Goal: Communication & Community: Answer question/provide support

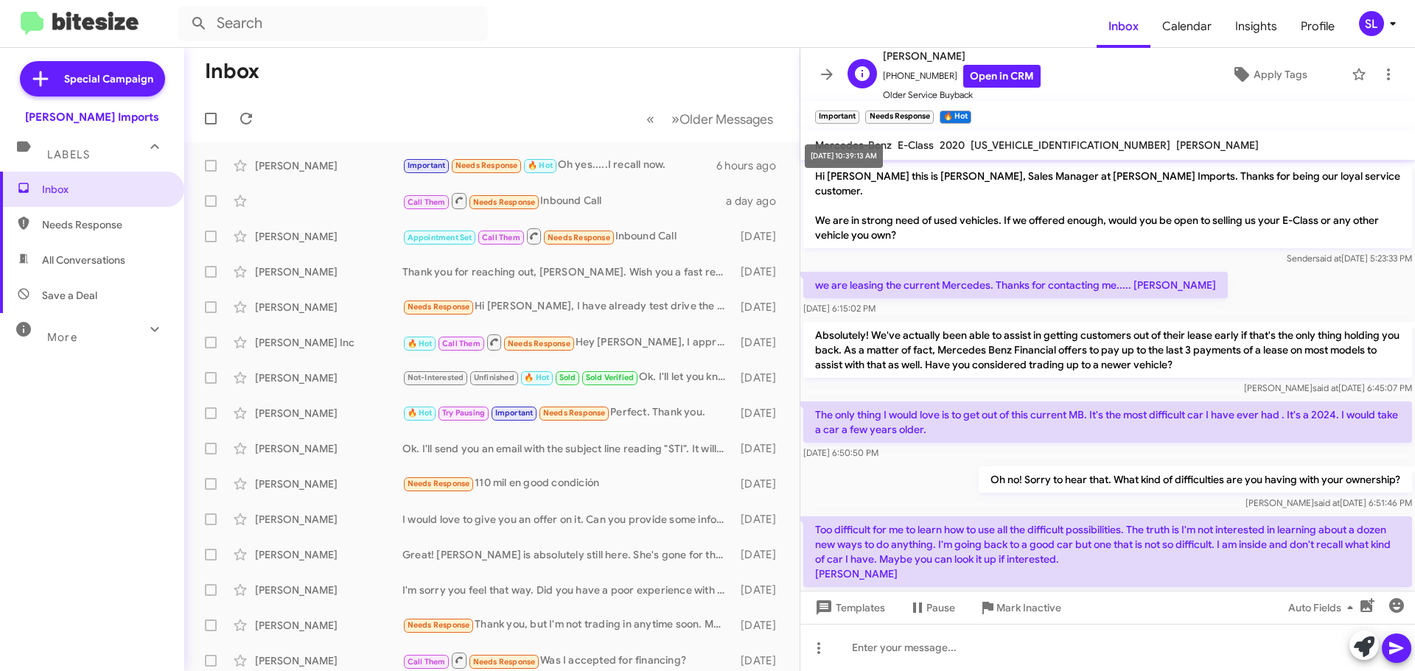
scroll to position [514, 0]
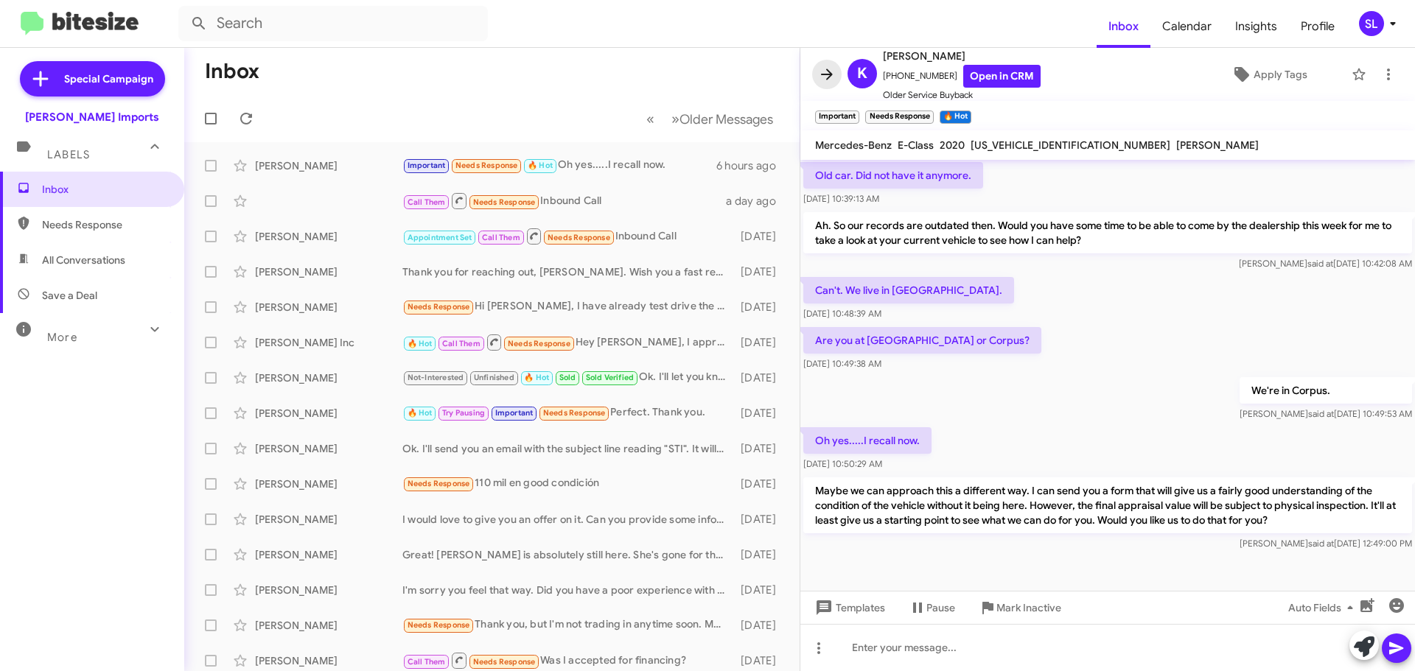
click at [831, 77] on icon at bounding box center [827, 75] width 18 height 18
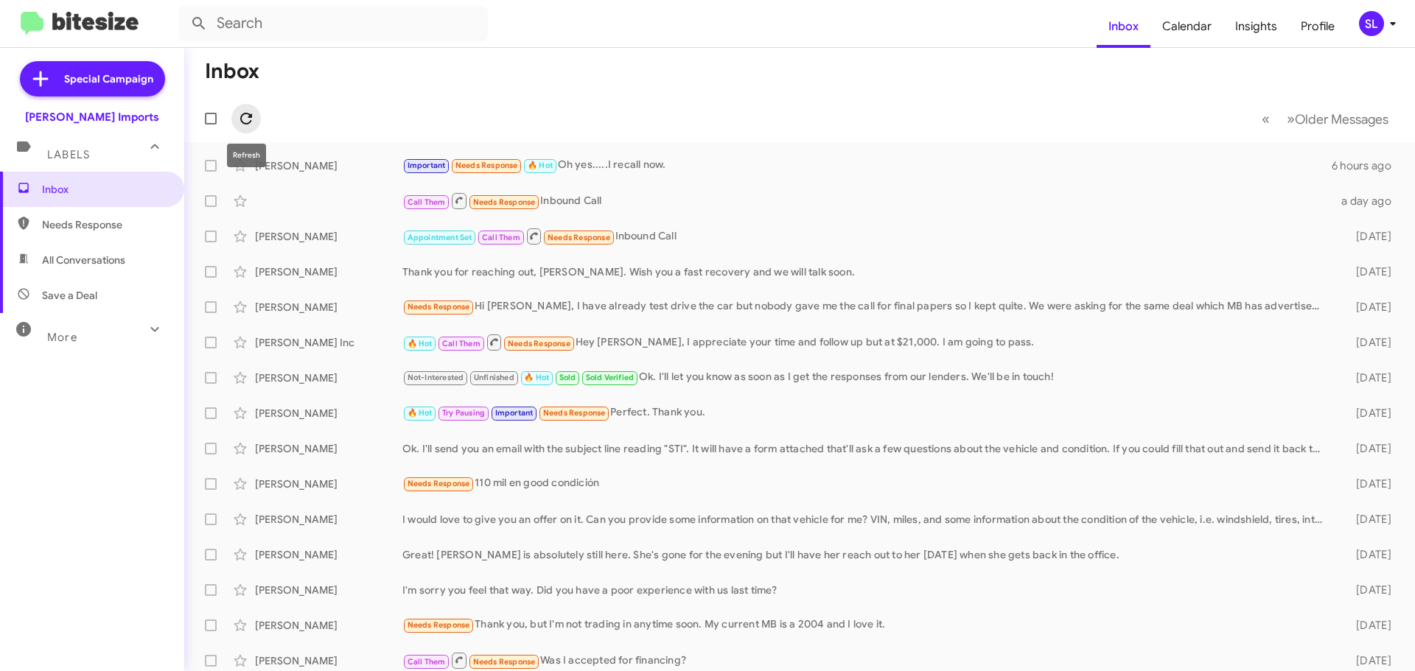
click at [257, 116] on span at bounding box center [245, 119] width 29 height 18
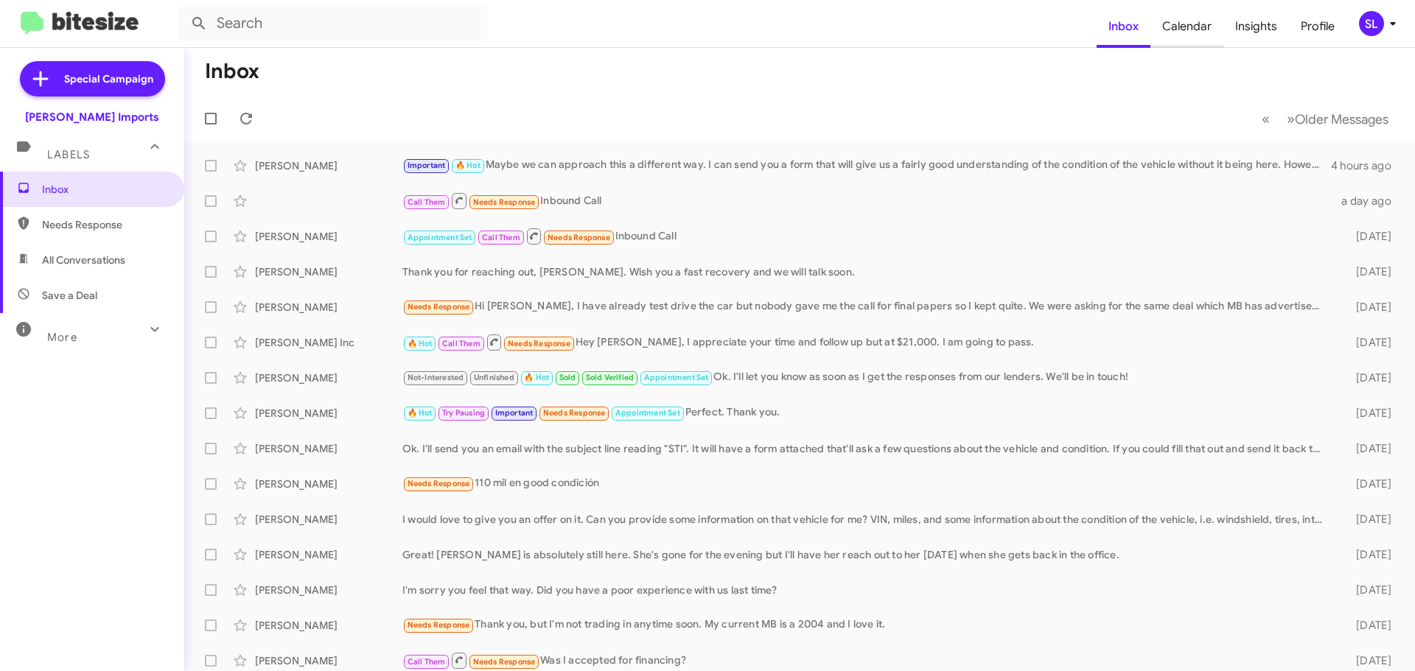
click at [1189, 27] on span "Calendar" at bounding box center [1186, 26] width 73 height 43
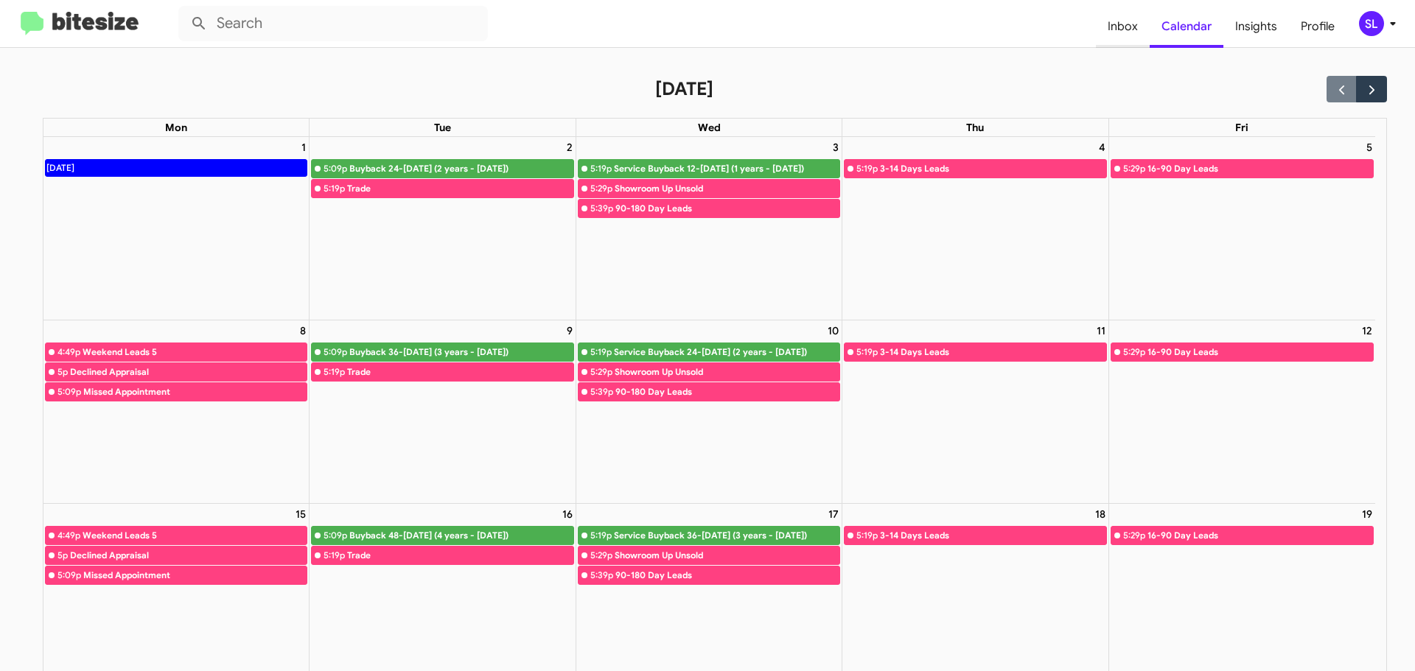
click at [1122, 24] on span "Inbox" at bounding box center [1123, 26] width 54 height 43
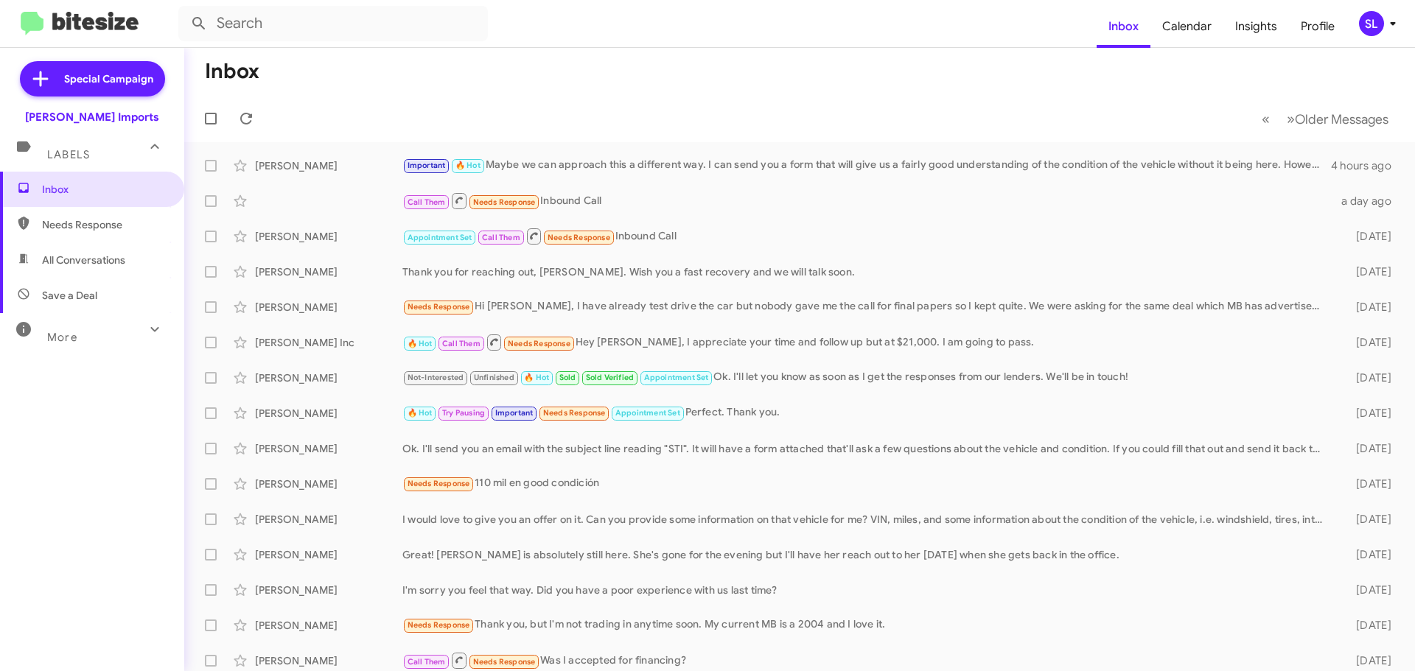
click at [119, 330] on div "More" at bounding box center [77, 331] width 131 height 27
click at [146, 342] on icon at bounding box center [155, 335] width 18 height 18
click at [243, 125] on icon at bounding box center [246, 119] width 18 height 18
click at [241, 120] on icon at bounding box center [246, 119] width 12 height 12
click at [246, 113] on icon at bounding box center [246, 119] width 12 height 12
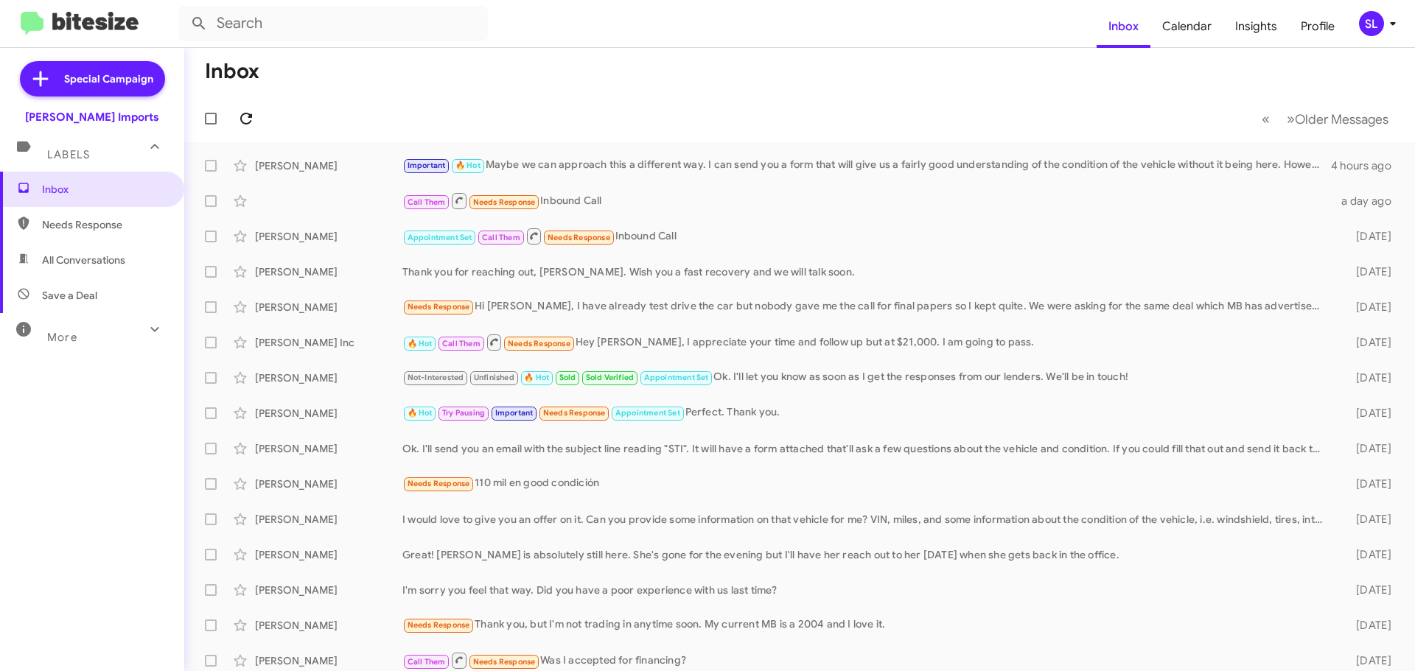
click at [246, 114] on icon at bounding box center [246, 119] width 12 height 12
click at [244, 113] on icon at bounding box center [246, 119] width 12 height 12
click at [99, 262] on span "All Conversations" at bounding box center [83, 260] width 83 height 15
type input "in:all-conversations"
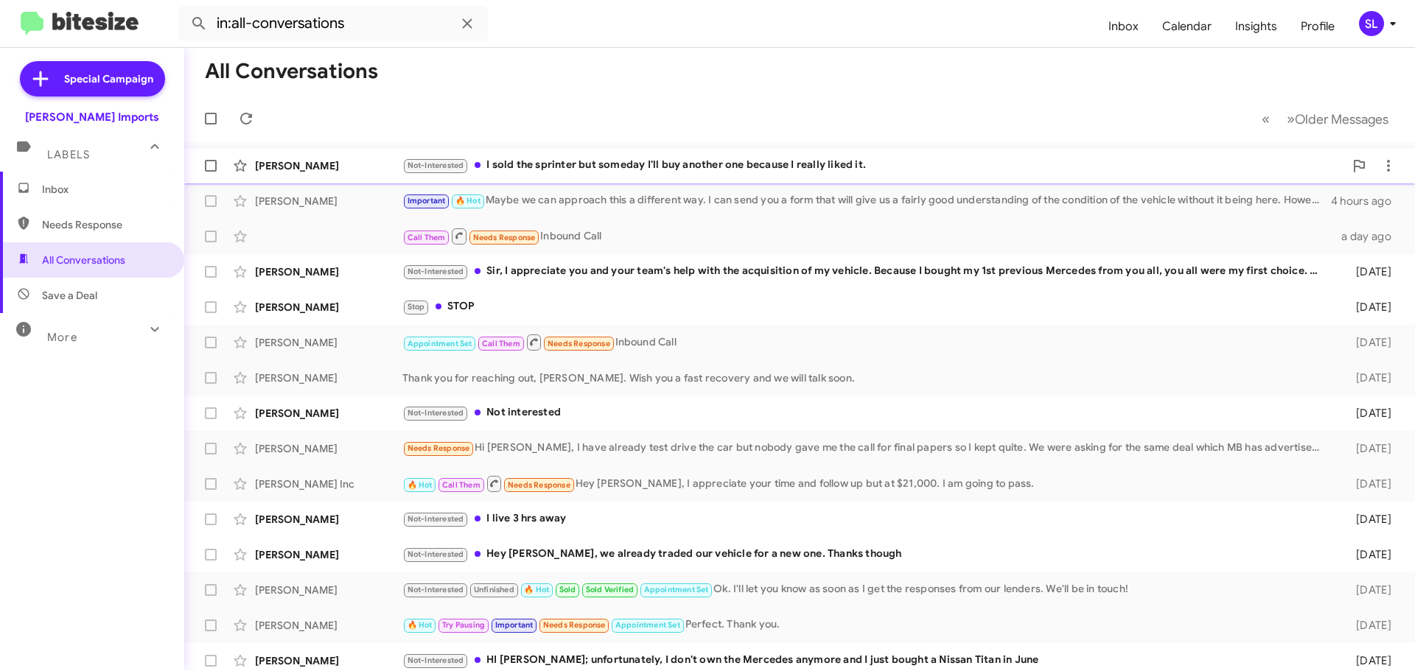
click at [741, 169] on div "Not-Interested I sold the sprinter but someday I'll buy another one because I r…" at bounding box center [873, 165] width 942 height 17
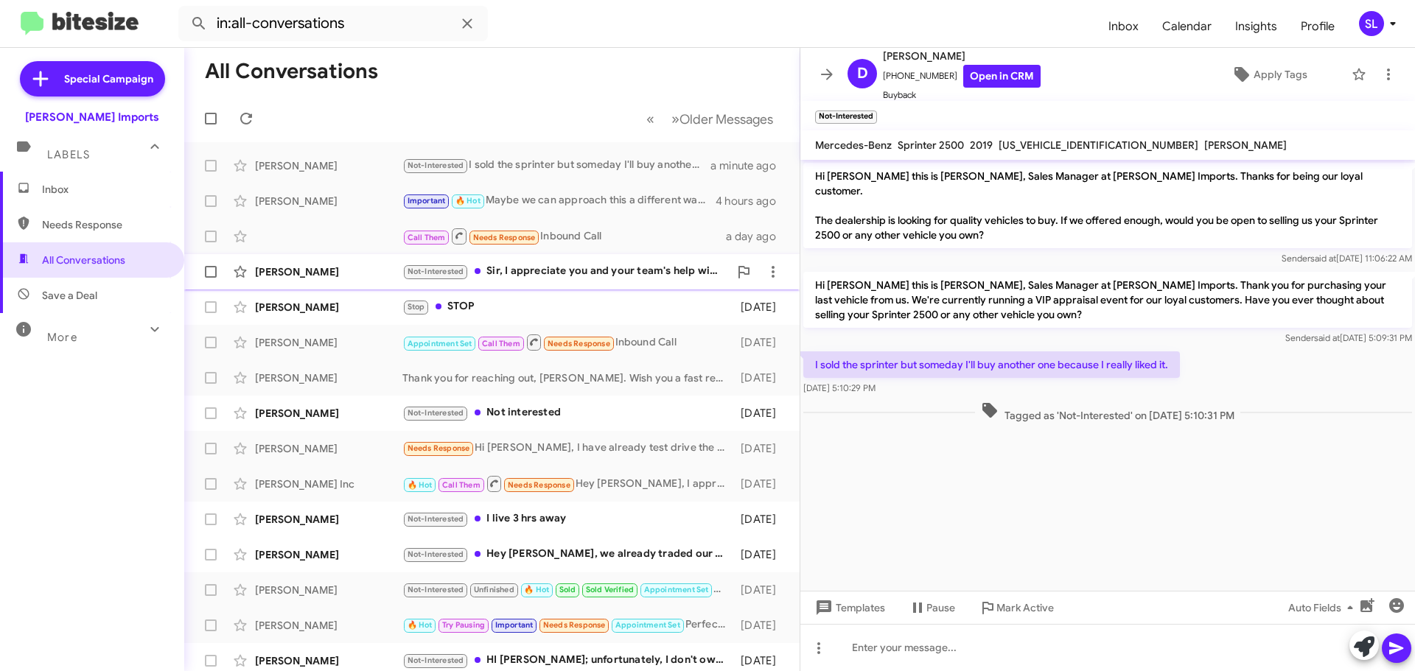
click at [634, 274] on div "Not-Interested Sir, I appreciate you and your team's help with the acquisition …" at bounding box center [565, 271] width 326 height 17
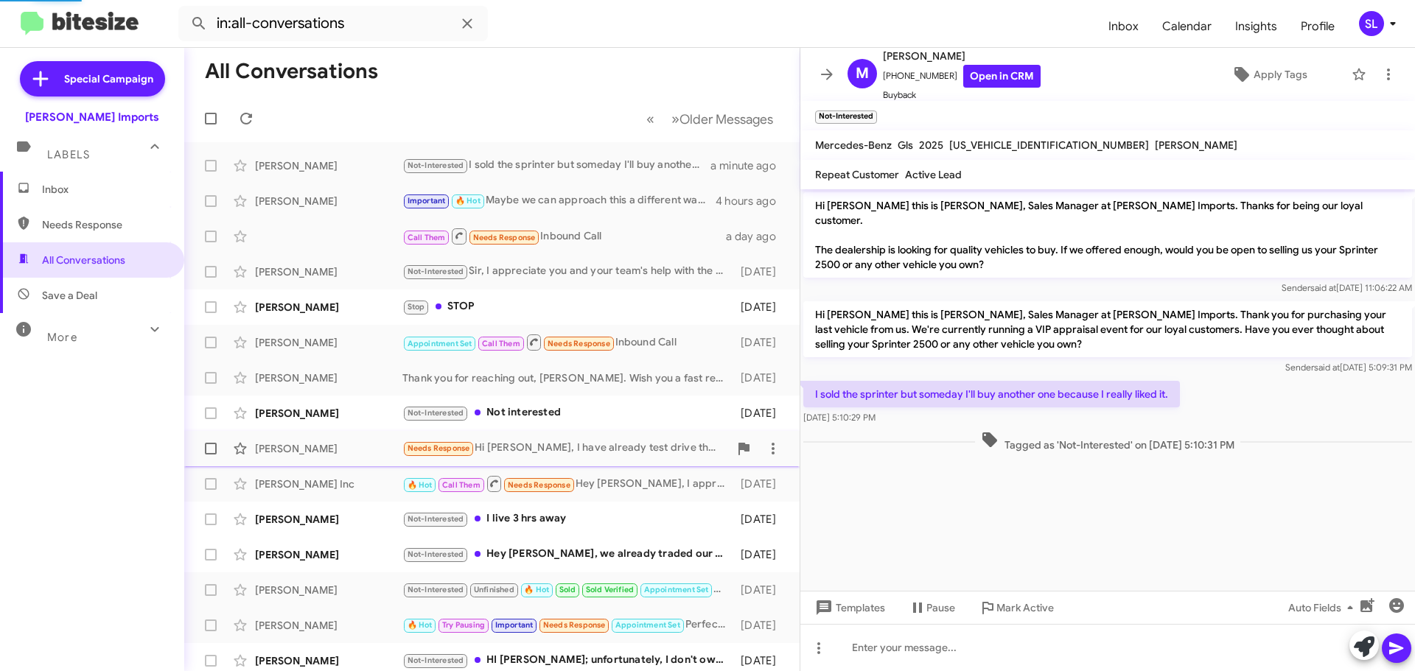
scroll to position [119, 0]
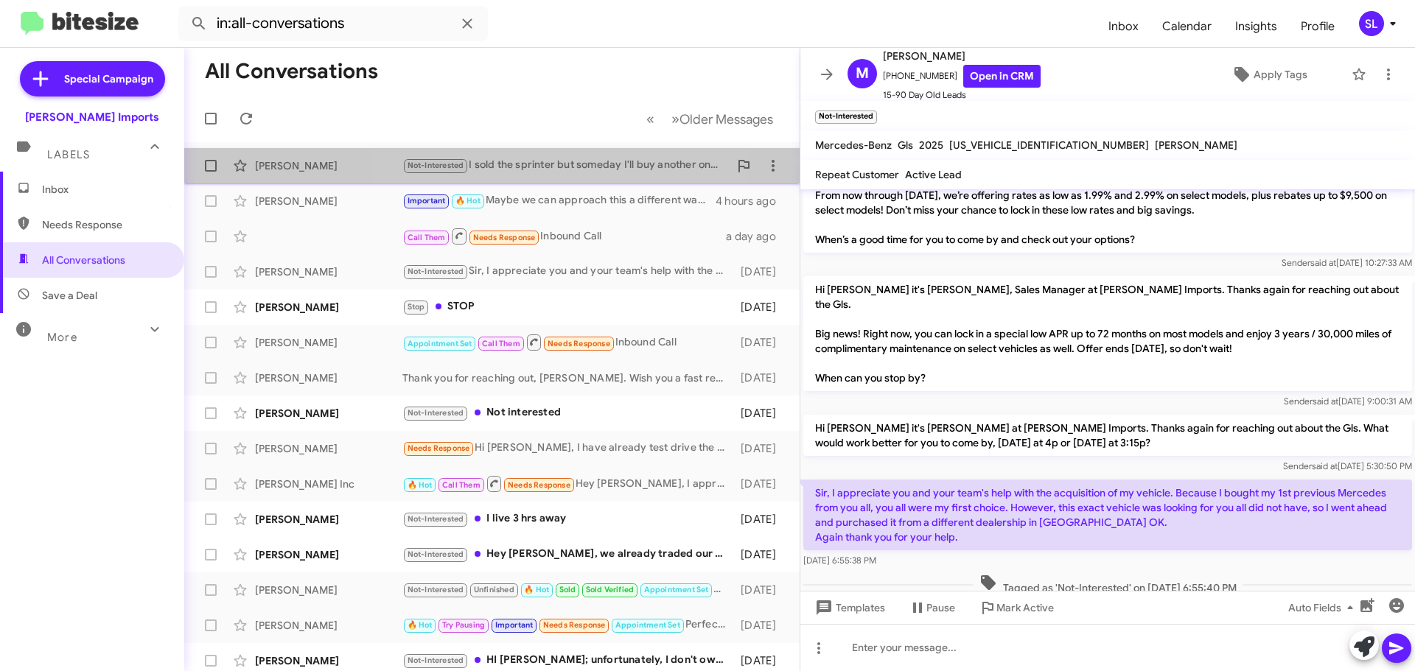
click at [528, 167] on div "Not-Interested I sold the sprinter but someday I'll buy another one because I r…" at bounding box center [565, 165] width 326 height 17
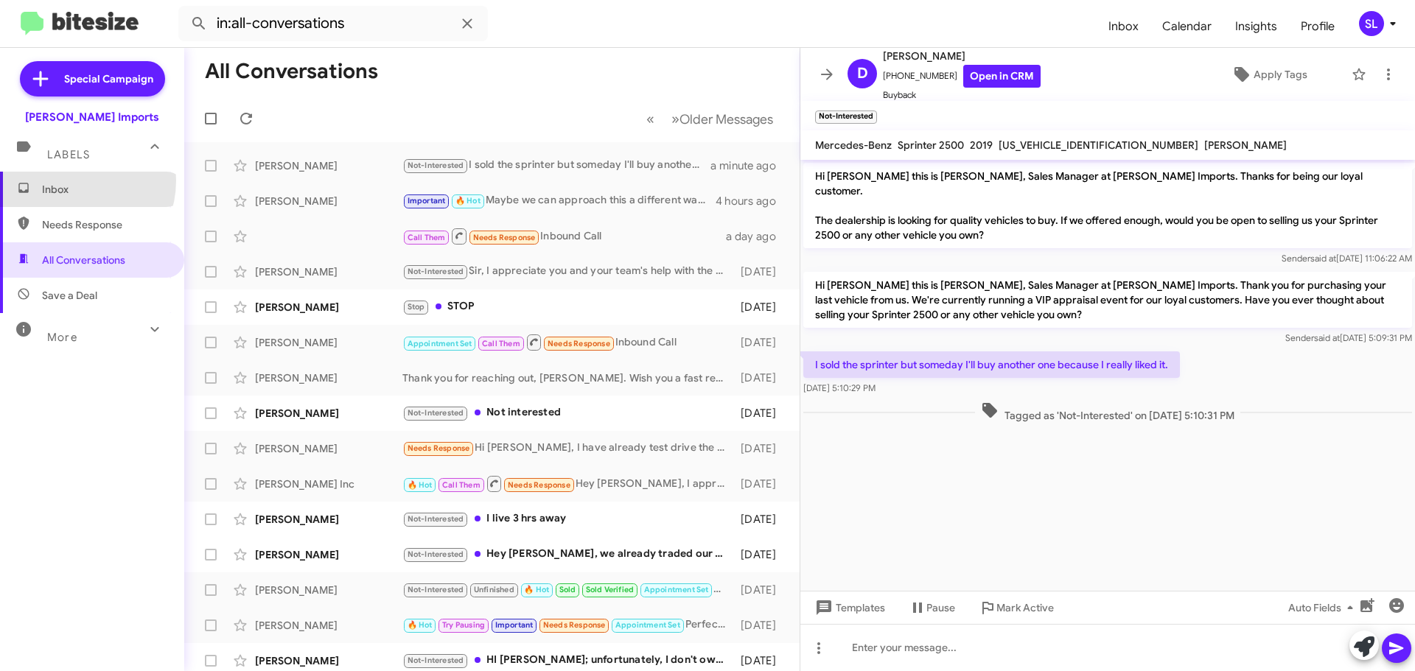
click at [67, 181] on span "Inbox" at bounding box center [92, 189] width 184 height 35
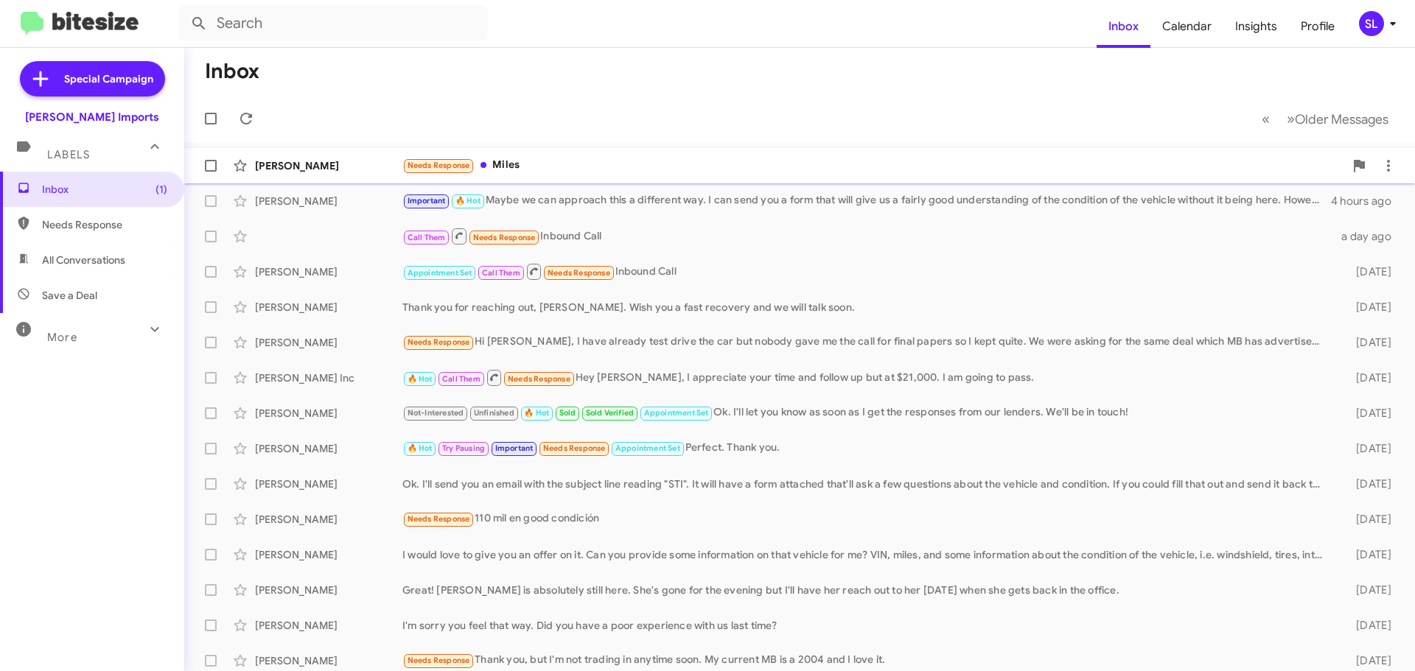
click at [574, 155] on div "[PERSON_NAME] Needs Response [PERSON_NAME] a few seconds ago" at bounding box center [799, 165] width 1207 height 29
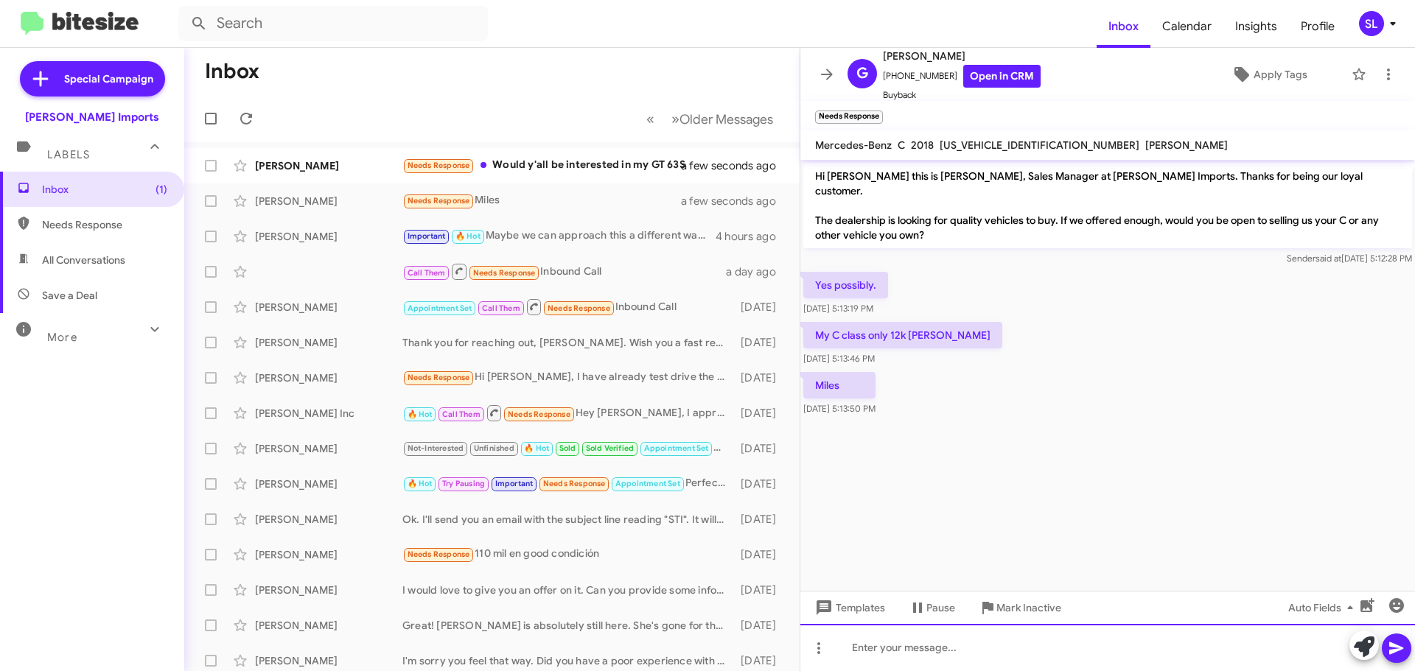
click at [900, 652] on div at bounding box center [1107, 647] width 615 height 47
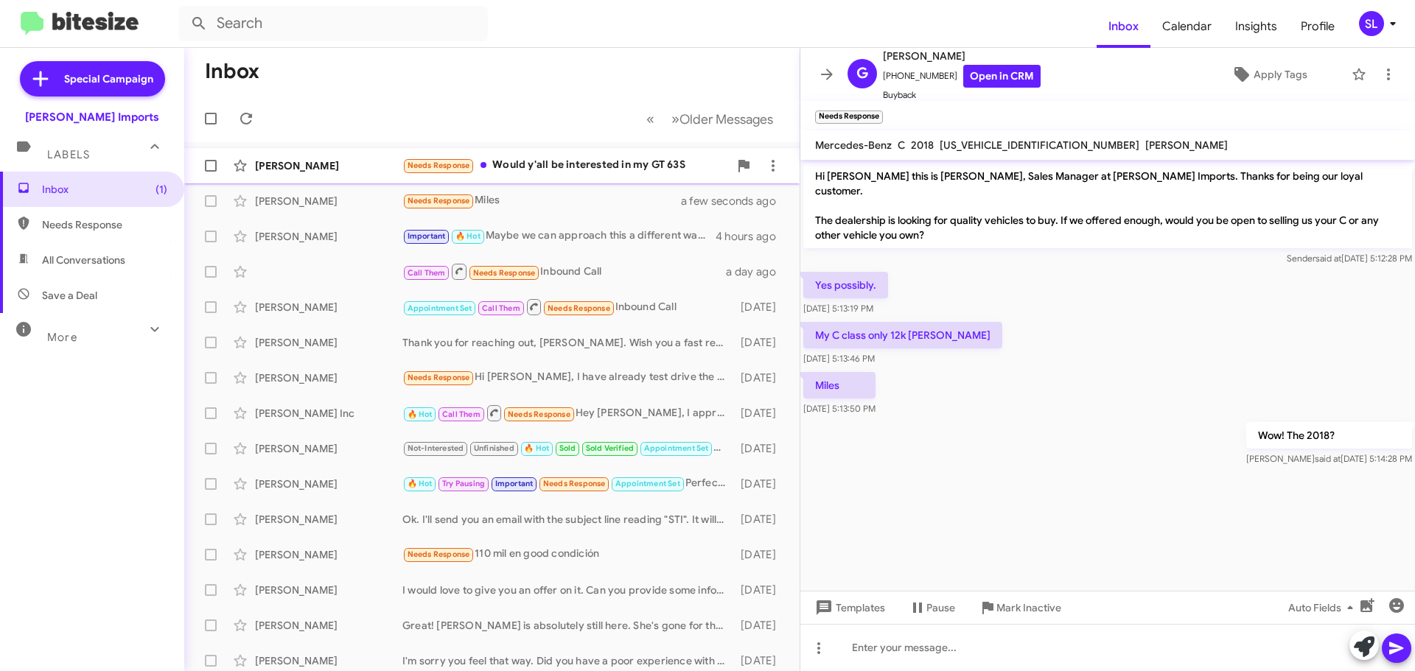
click at [530, 155] on div "[PERSON_NAME] Needs Response Would y'all be interested in my GT 63S a few secon…" at bounding box center [492, 165] width 592 height 29
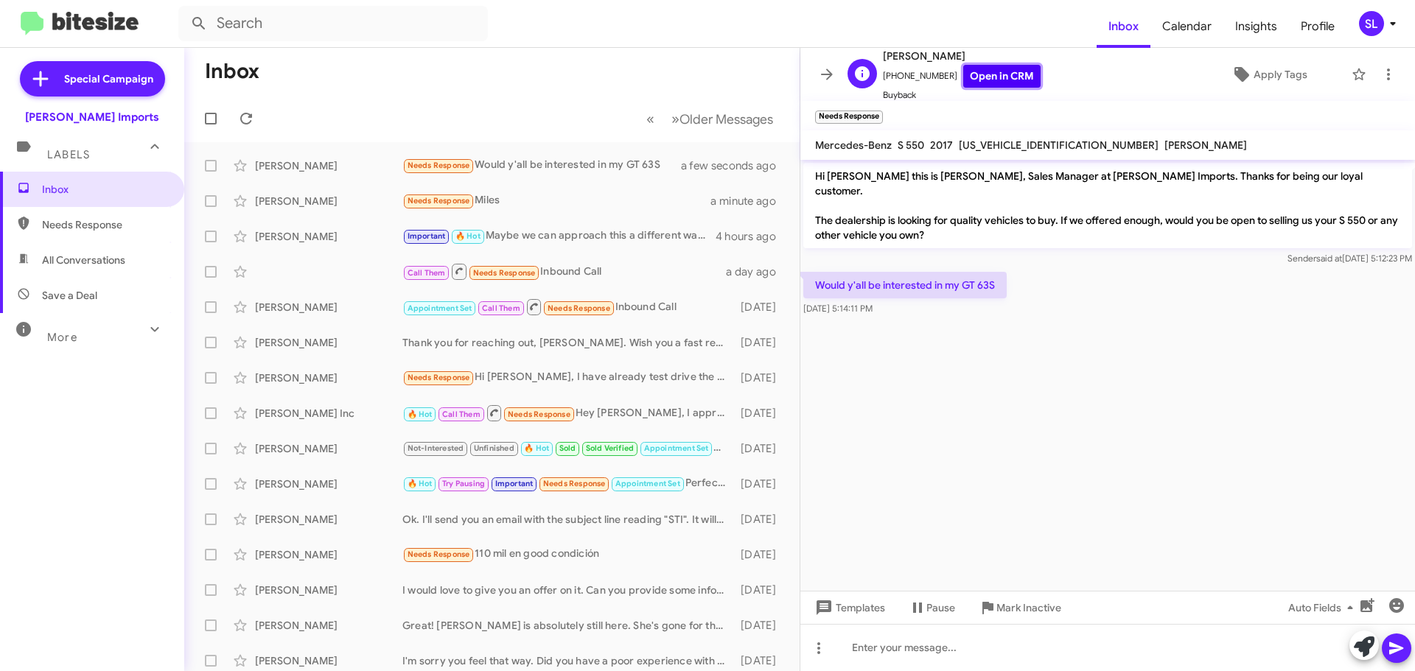
click at [986, 80] on link "Open in CRM" at bounding box center [1001, 76] width 77 height 23
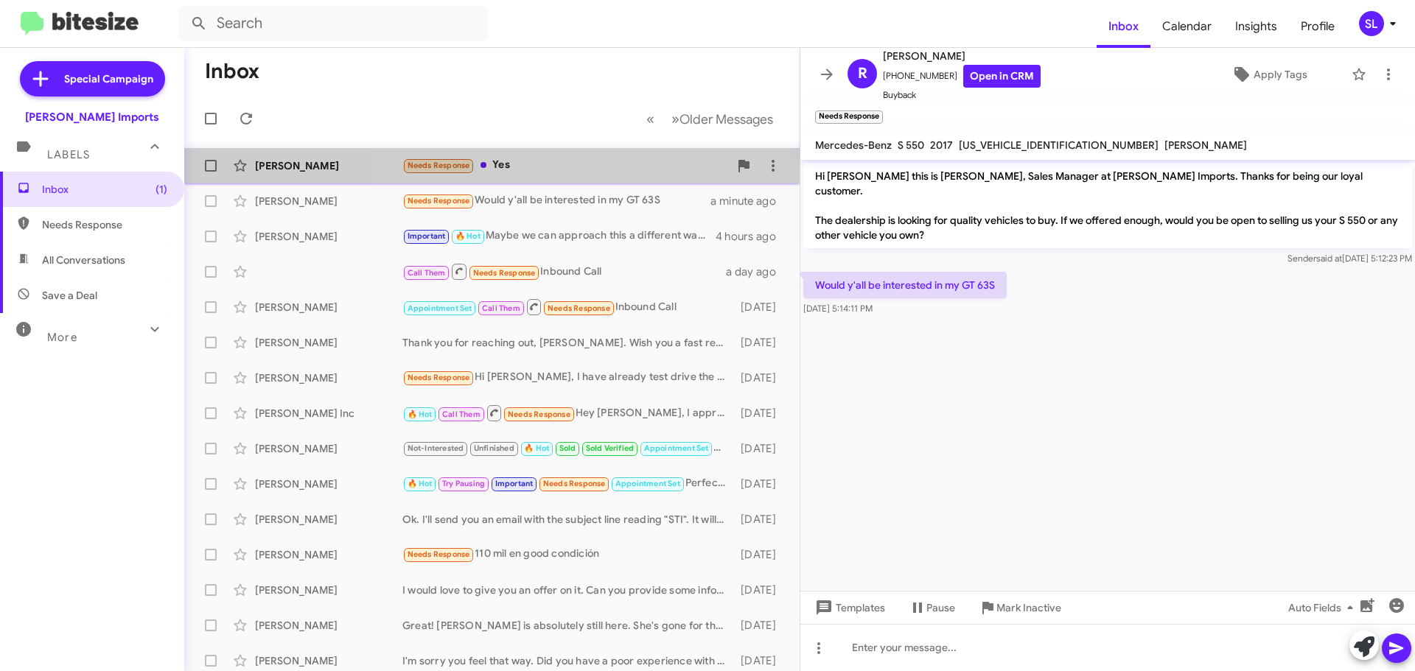
click at [587, 171] on div "Needs Response Yes" at bounding box center [565, 165] width 326 height 17
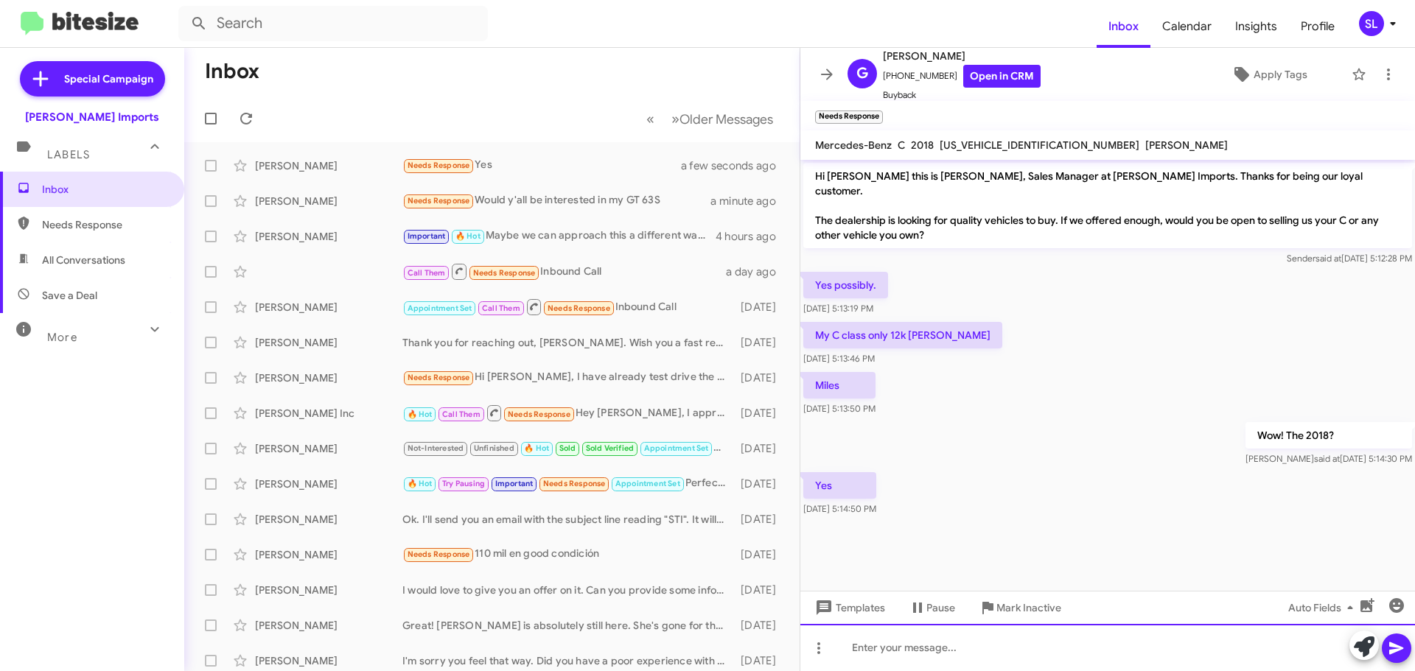
click at [1014, 651] on div at bounding box center [1107, 647] width 615 height 47
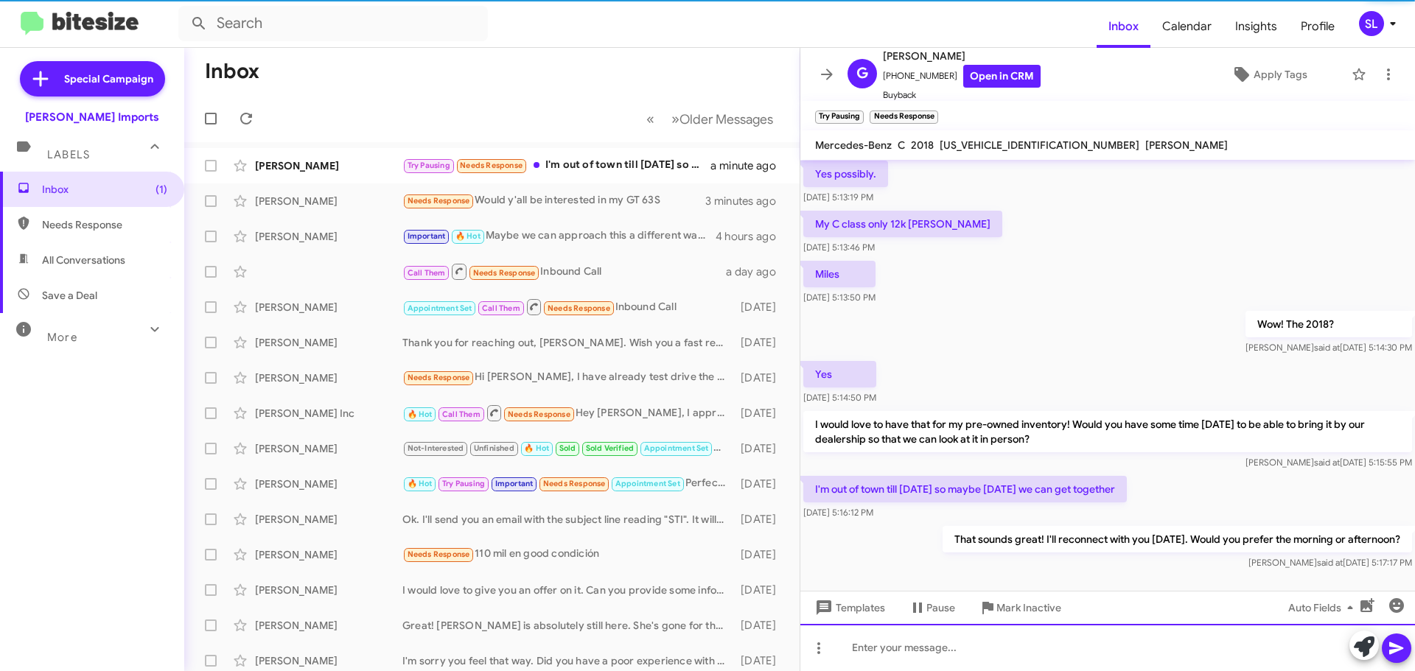
scroll to position [112, 0]
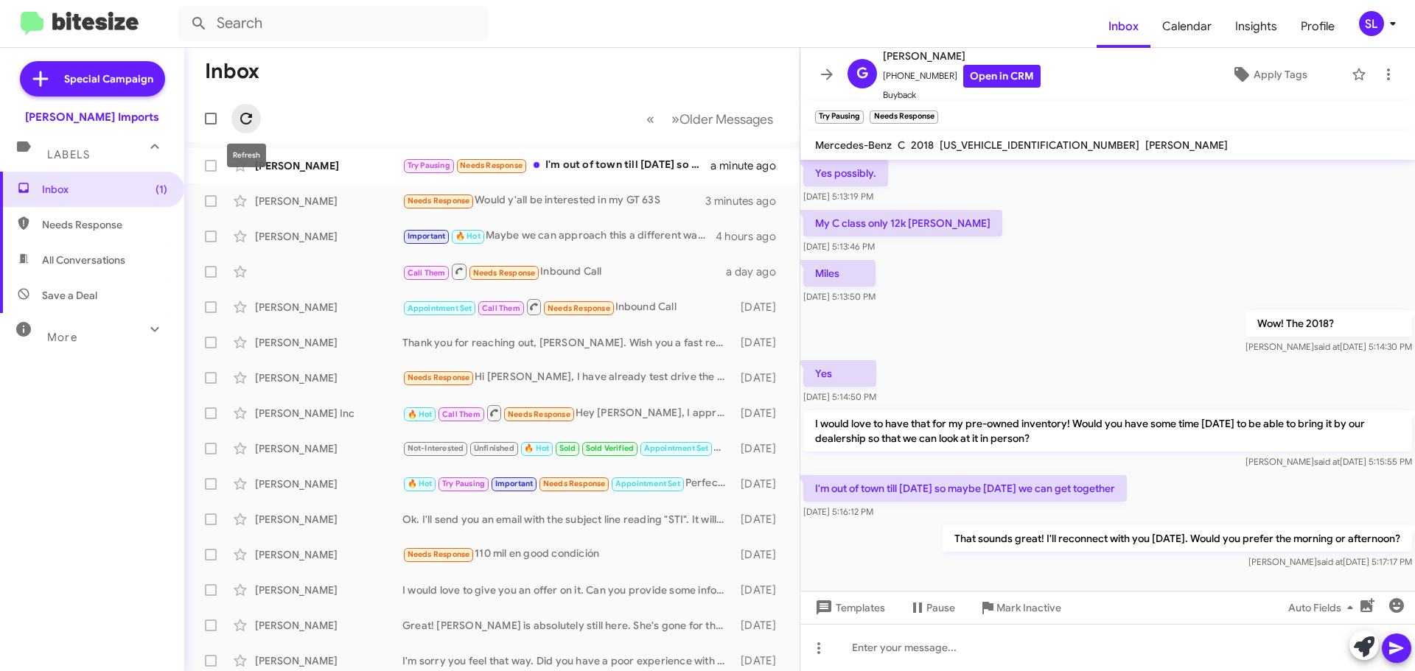
click at [247, 118] on icon at bounding box center [246, 119] width 18 height 18
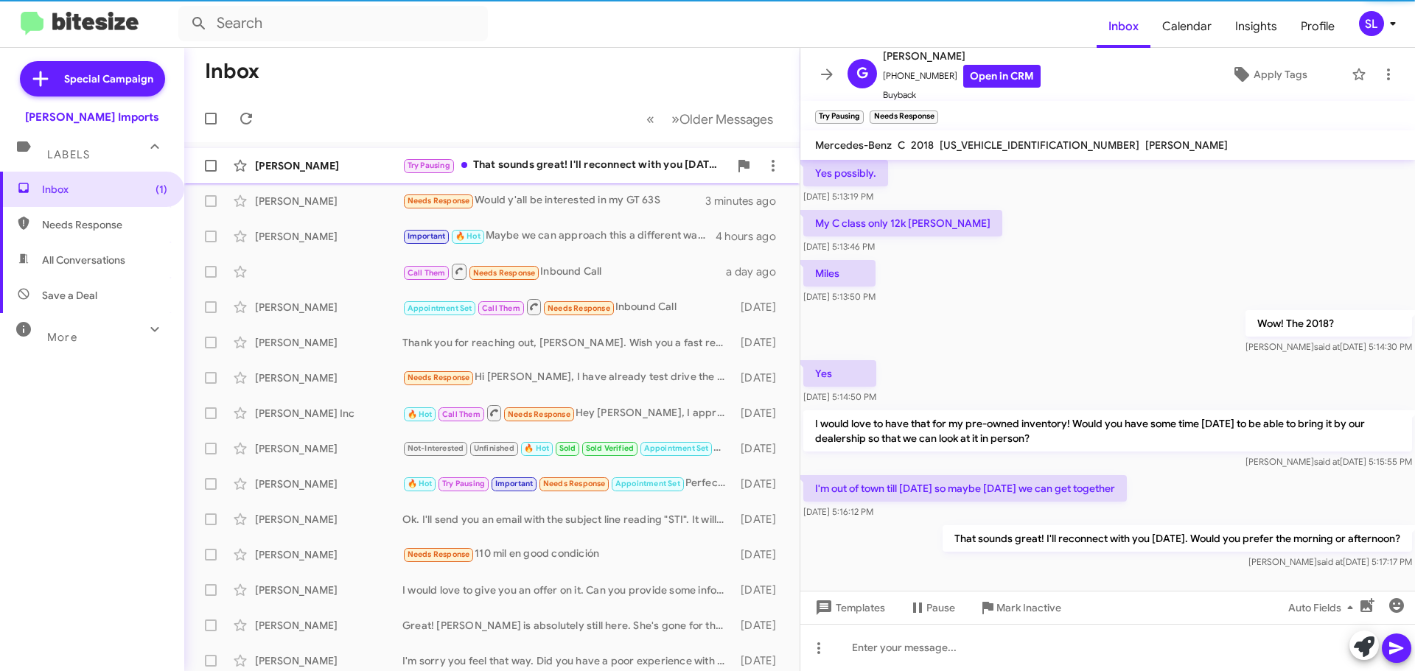
click at [555, 167] on div "Try Pausing That sounds great! I'll reconnect with you [DATE]. Would you prefer…" at bounding box center [565, 165] width 326 height 17
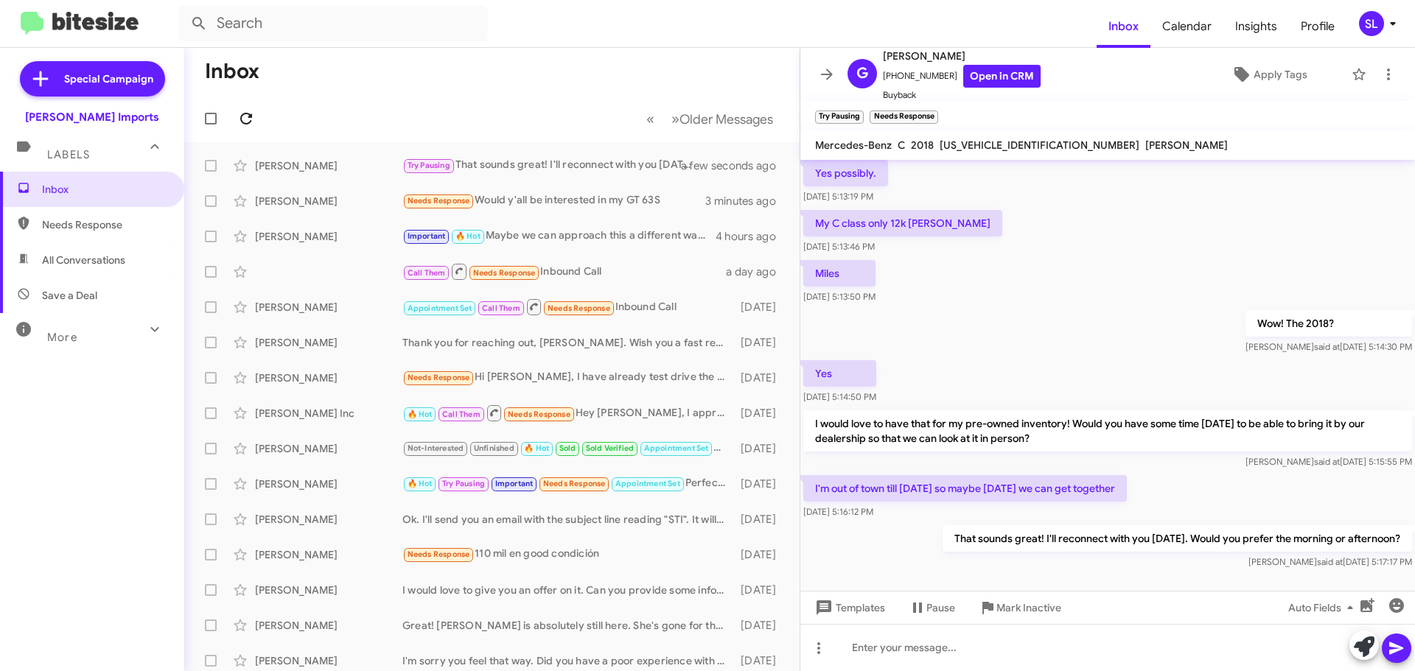
click at [252, 119] on icon at bounding box center [246, 119] width 18 height 18
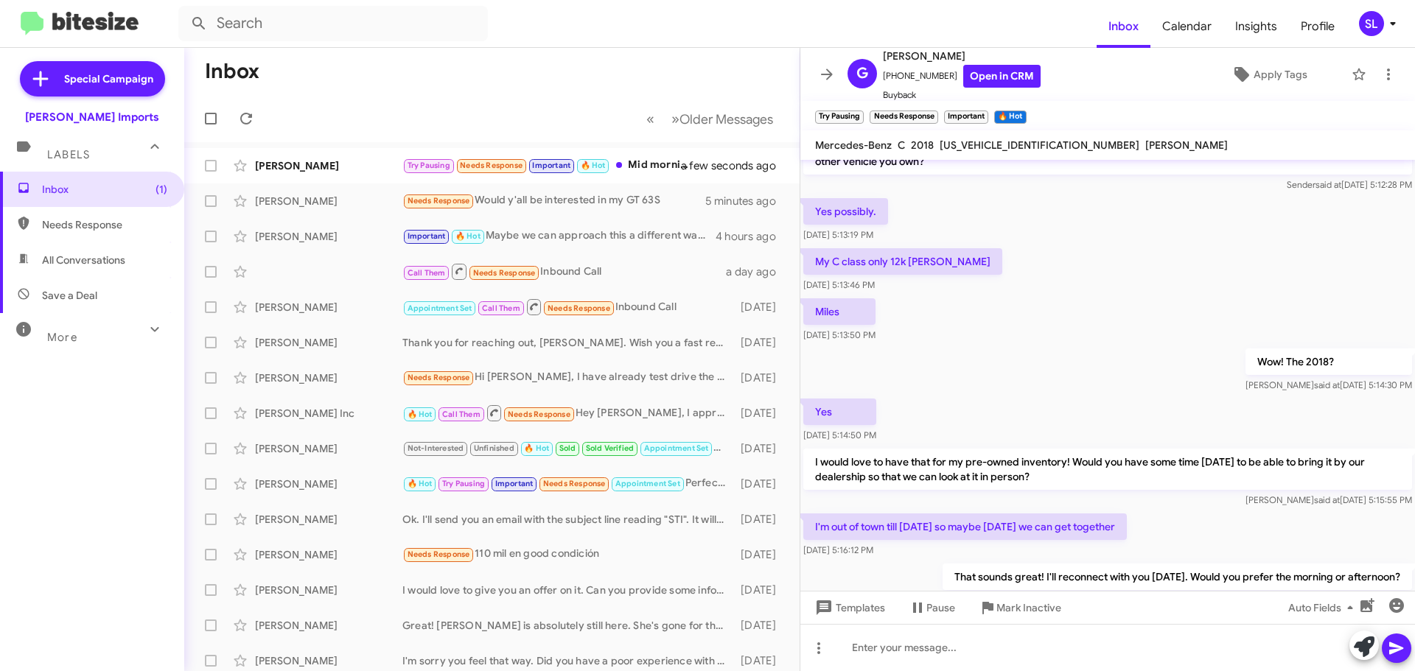
scroll to position [166, 0]
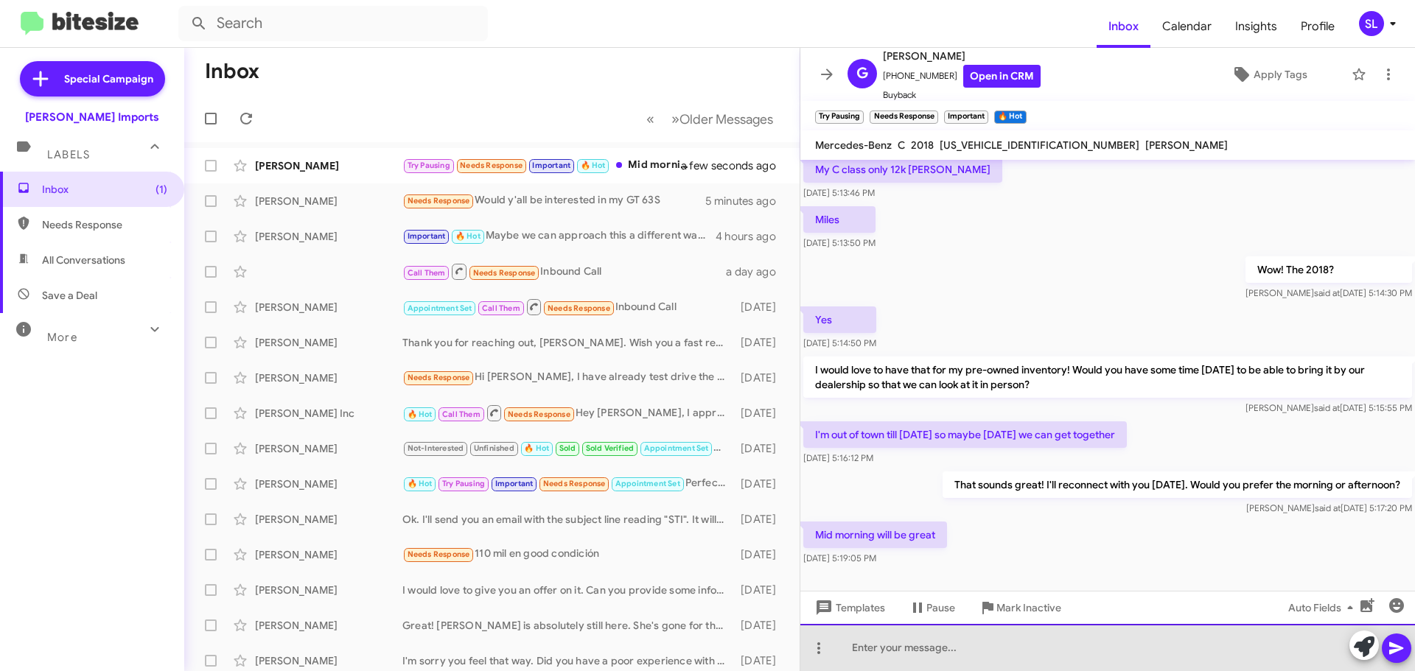
click at [979, 640] on div at bounding box center [1107, 647] width 615 height 47
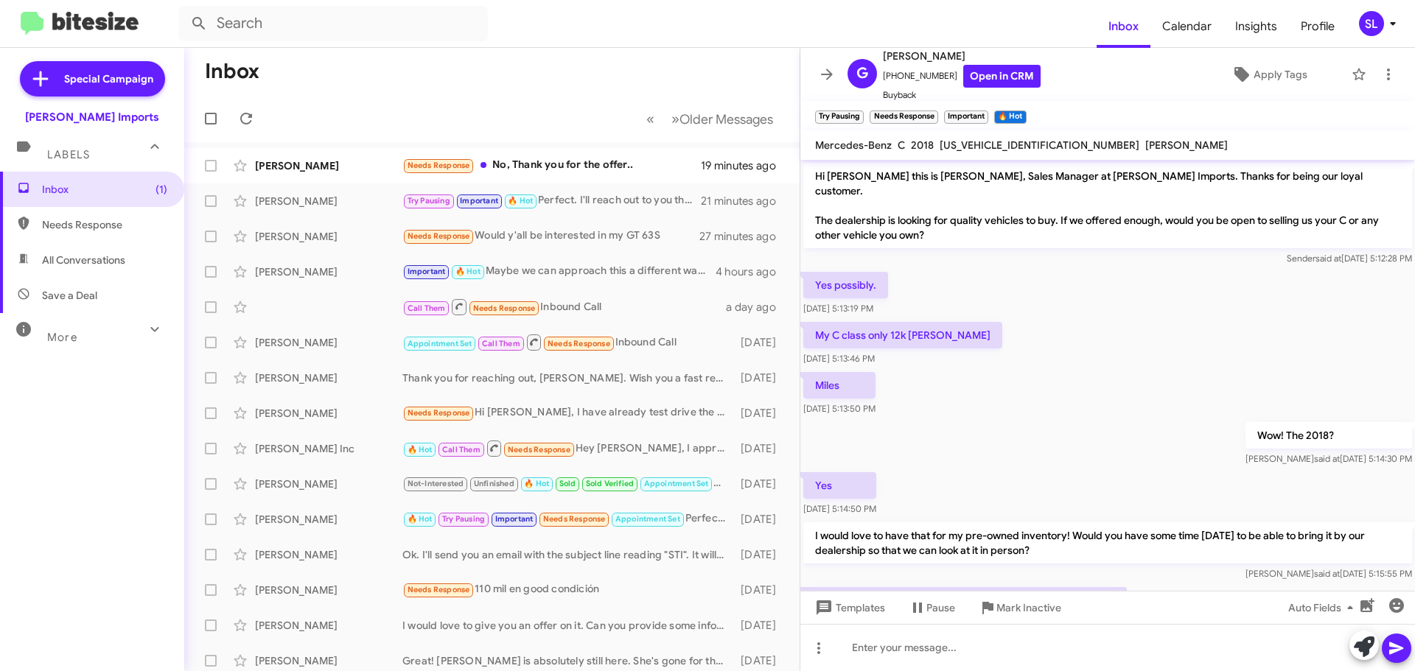
scroll to position [220, 0]
